Goal: Task Accomplishment & Management: Use online tool/utility

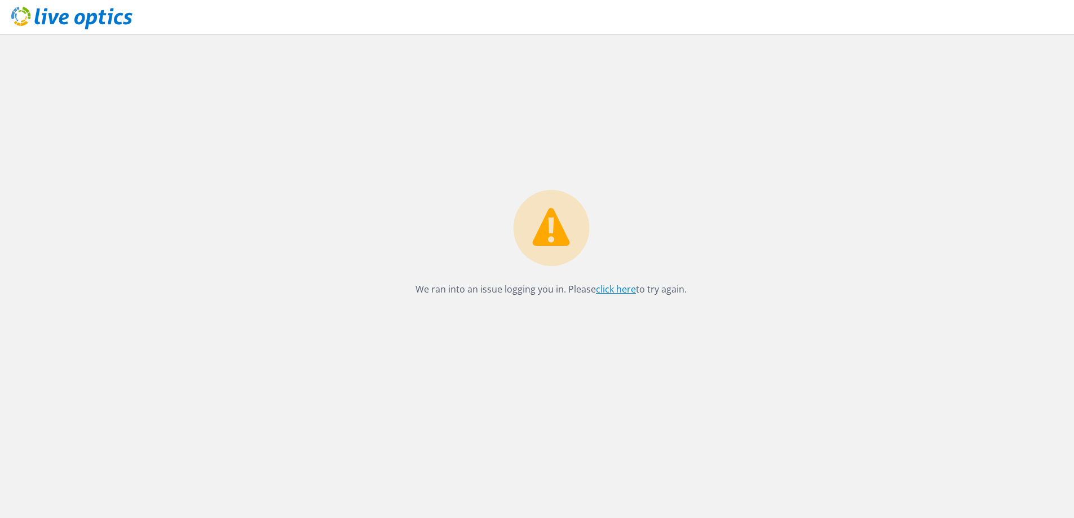
click at [619, 292] on link "click here" at bounding box center [616, 289] width 40 height 12
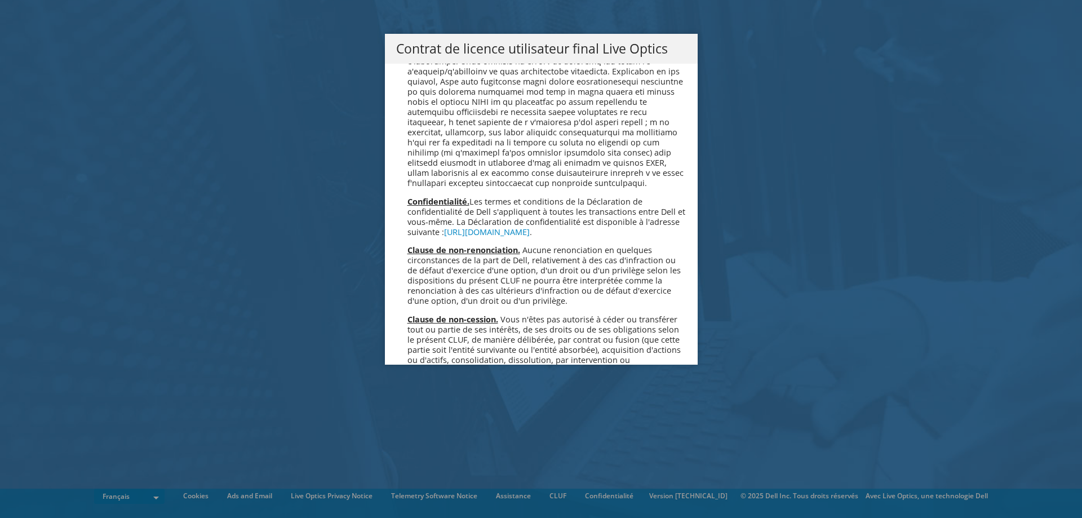
scroll to position [4982, 0]
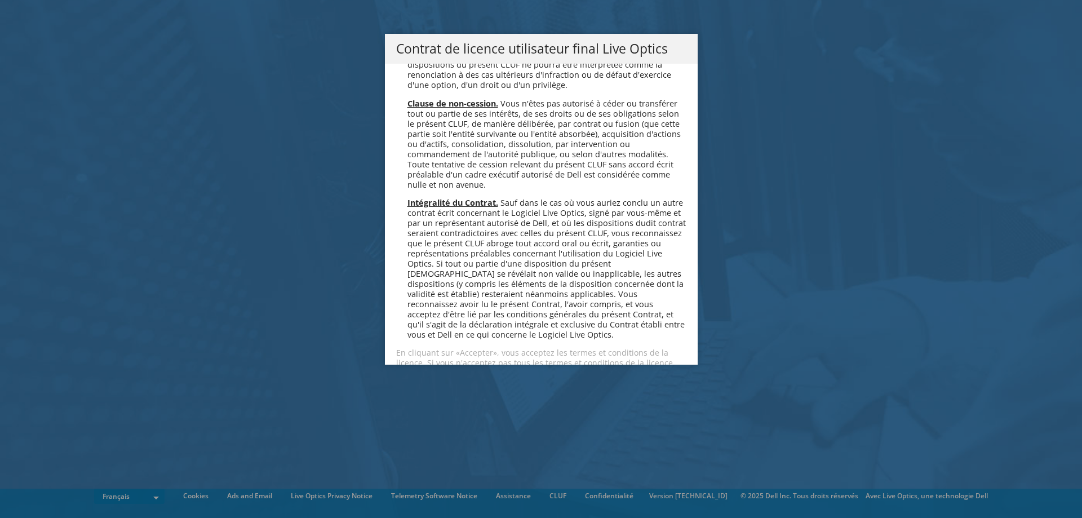
click at [424, 389] on link "Accepter" at bounding box center [429, 402] width 67 height 27
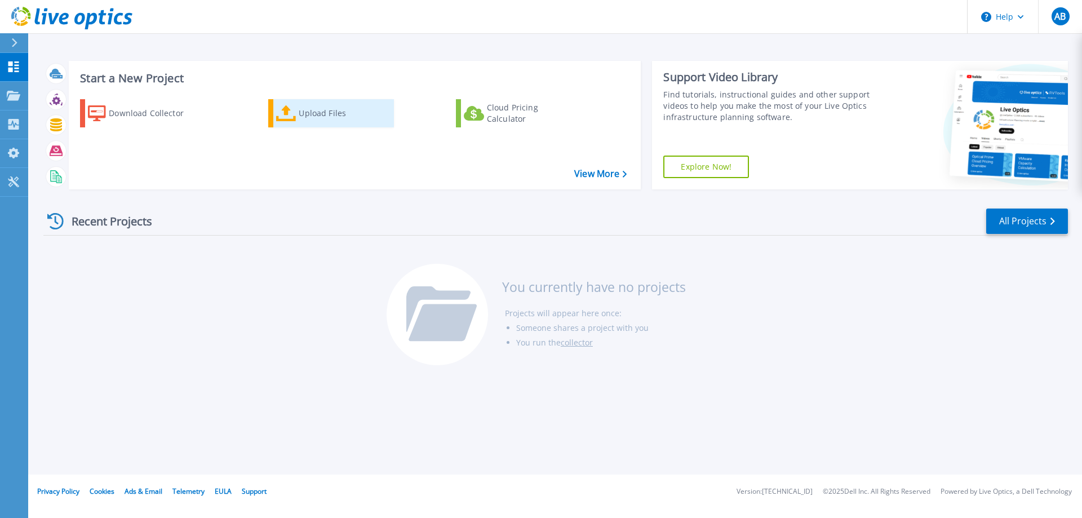
click at [303, 112] on div "Upload Files" at bounding box center [344, 113] width 90 height 23
